Goal: Go to known website: Access a specific website the user already knows

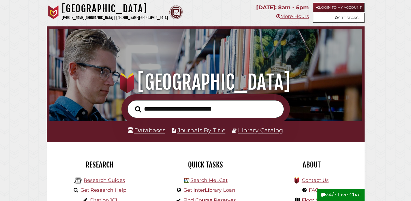
scroll to position [103, 310]
click at [339, 6] on link "Login to My Account" at bounding box center [339, 8] width 52 height 10
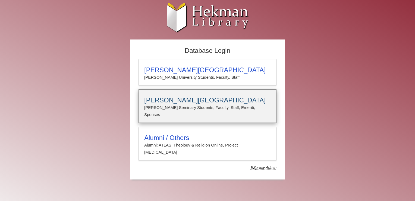
type input "**********"
click at [184, 99] on h3 "[PERSON_NAME][GEOGRAPHIC_DATA]" at bounding box center [207, 100] width 127 height 8
